Goal: Task Accomplishment & Management: Use online tool/utility

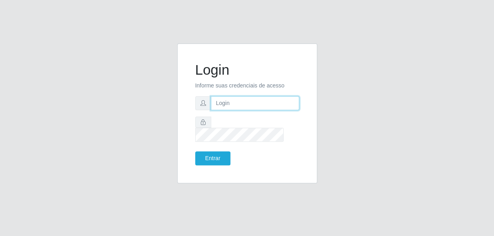
type input "gyovana@bemais"
click at [342, 104] on div "Login Informe suas credenciais de acesso gyovana@bemais Entrar" at bounding box center [247, 119] width 456 height 150
drag, startPoint x: 286, startPoint y: 108, endPoint x: 204, endPoint y: 107, distance: 82.4
click at [204, 107] on div "gyovana@bemais" at bounding box center [247, 103] width 104 height 14
type input "[PERSON_NAME]"
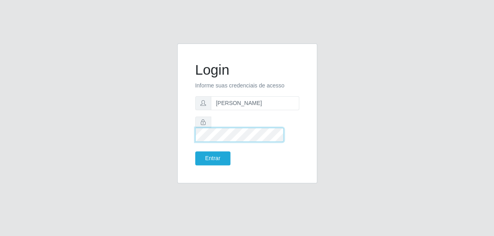
click at [209, 129] on div at bounding box center [247, 129] width 104 height 25
click at [195, 152] on button "Entrar" at bounding box center [212, 159] width 35 height 14
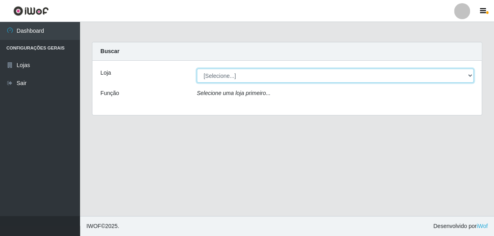
click at [345, 74] on select "[Selecione...] [PERSON_NAME]" at bounding box center [335, 76] width 277 height 14
select select "230"
click at [197, 69] on select "[Selecione...] [PERSON_NAME]" at bounding box center [335, 76] width 277 height 14
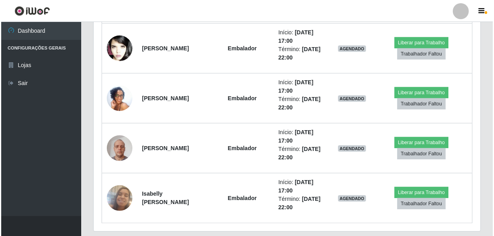
scroll to position [751, 0]
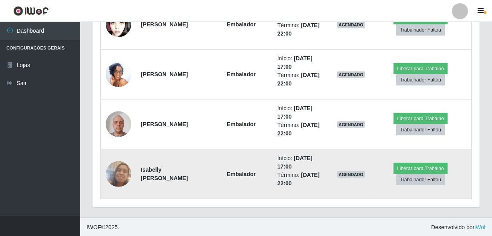
click at [120, 164] on img at bounding box center [119, 175] width 26 height 46
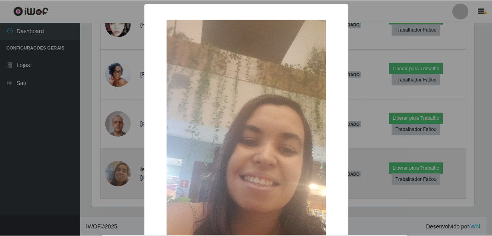
scroll to position [166, 383]
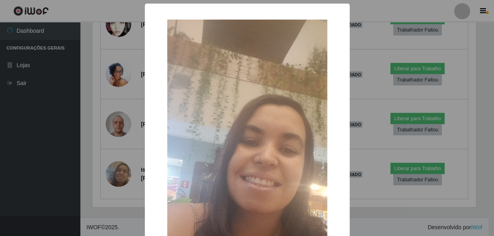
click at [97, 174] on div "× OK Cancel" at bounding box center [247, 118] width 494 height 236
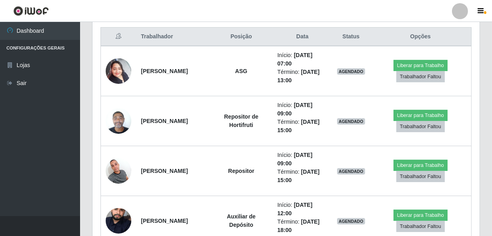
scroll to position [242, 0]
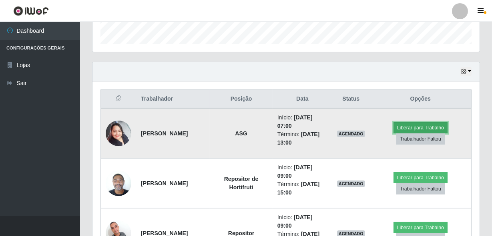
click at [407, 123] on button "Liberar para Trabalho" at bounding box center [420, 127] width 54 height 11
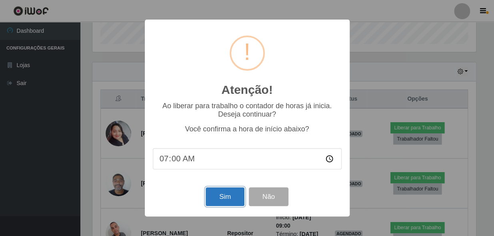
click at [229, 196] on button "Sim" at bounding box center [225, 197] width 39 height 19
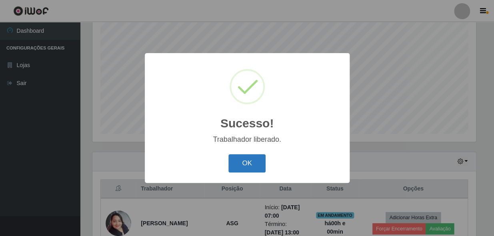
click at [252, 166] on button "OK" at bounding box center [246, 163] width 37 height 19
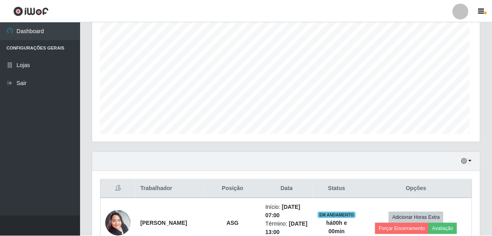
scroll to position [166, 387]
